Goal: Information Seeking & Learning: Learn about a topic

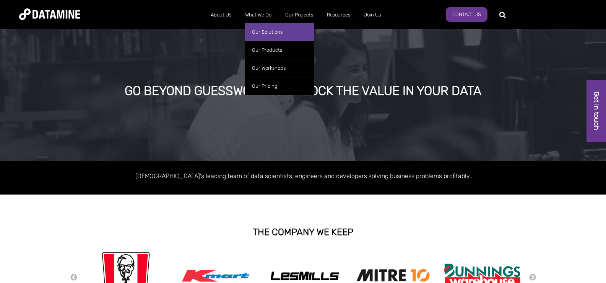
click at [259, 31] on link "Our Solutions" at bounding box center [279, 32] width 69 height 18
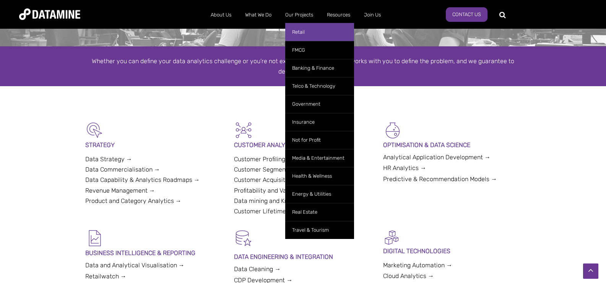
click at [294, 31] on link "Retail" at bounding box center [319, 32] width 69 height 18
